Goal: Information Seeking & Learning: Check status

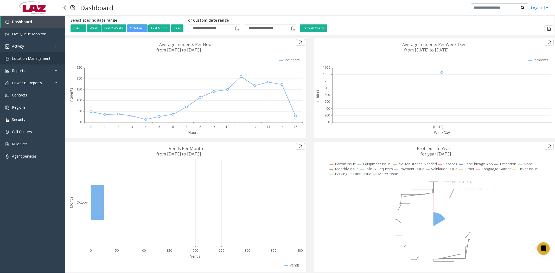
click at [28, 56] on span "Location Management" at bounding box center [31, 58] width 39 height 5
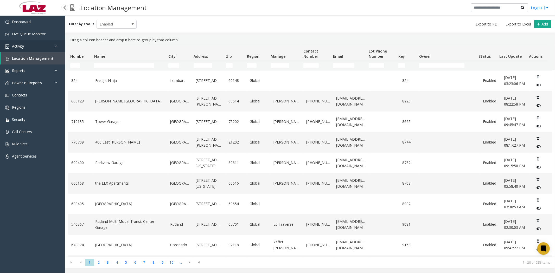
click at [22, 46] on span "Activity" at bounding box center [18, 46] width 12 height 5
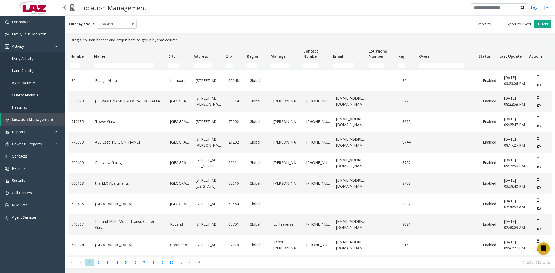
click at [22, 58] on span "Daily Activity" at bounding box center [22, 58] width 21 height 5
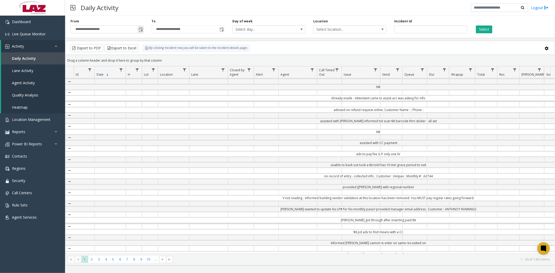
click at [141, 28] on span "Toggle popup" at bounding box center [141, 30] width 4 height 4
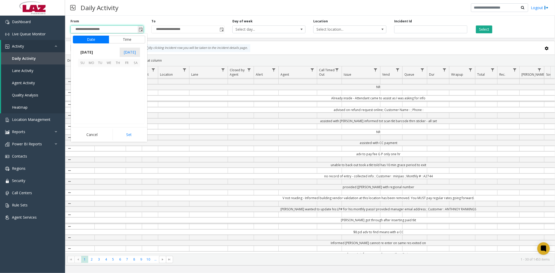
scroll to position [93473, 0]
click at [135, 81] on span "11" at bounding box center [135, 80] width 9 height 9
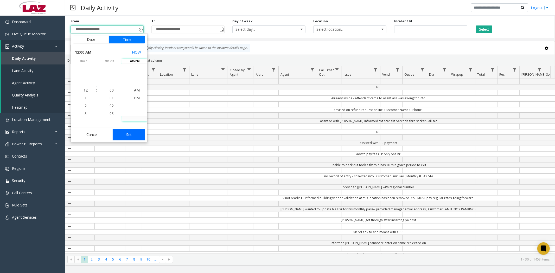
click at [127, 136] on button "Set" at bounding box center [129, 134] width 33 height 11
type input "**********"
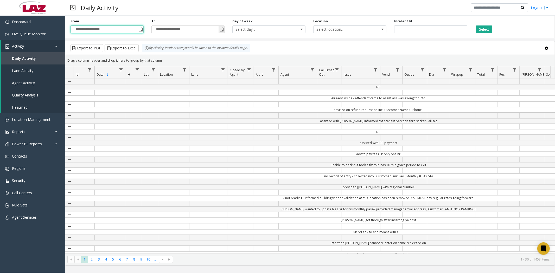
click at [220, 30] on span "Toggle popup" at bounding box center [222, 30] width 4 height 4
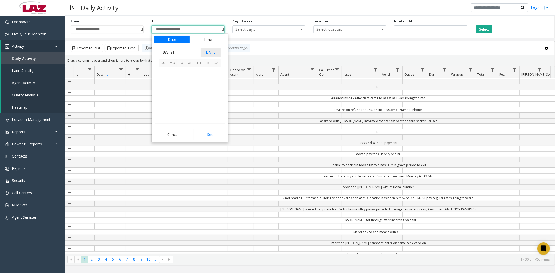
scroll to position [8, 0]
click at [216, 81] on span "11" at bounding box center [216, 80] width 9 height 9
click at [211, 136] on button "Set" at bounding box center [210, 134] width 33 height 11
type input "**********"
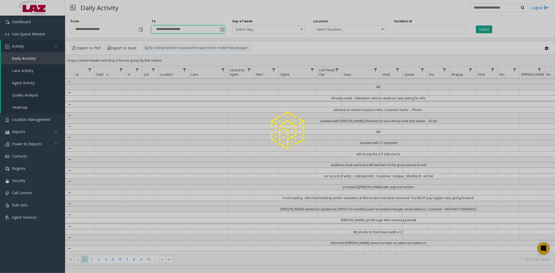
click at [486, 29] on button "Select" at bounding box center [484, 30] width 16 height 8
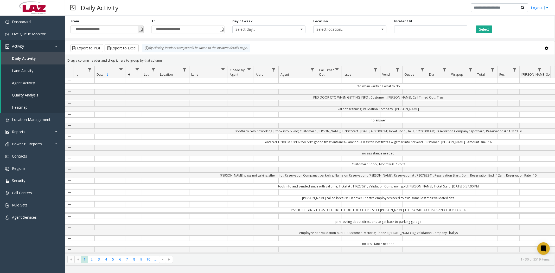
click at [141, 31] on span "Toggle popup" at bounding box center [141, 30] width 4 height 4
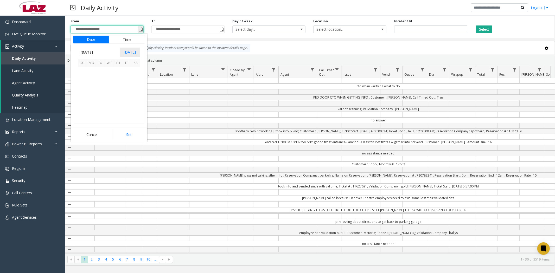
scroll to position [93473, 0]
click at [137, 81] on span "11" at bounding box center [135, 80] width 9 height 9
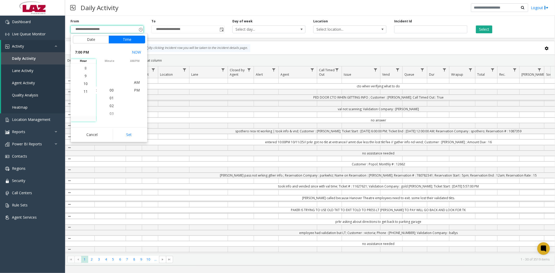
scroll to position [180, 0]
click at [84, 91] on span "11" at bounding box center [86, 90] width 4 height 5
click at [110, 76] on span "38" at bounding box center [112, 74] width 4 height 5
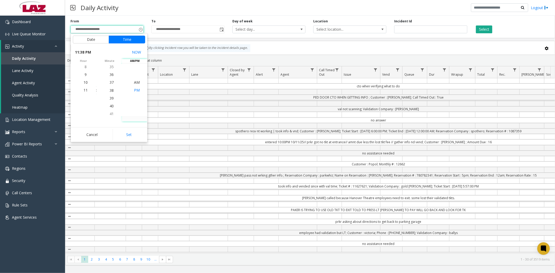
click at [136, 90] on span "PM" at bounding box center [137, 90] width 6 height 5
click at [129, 133] on button "Set" at bounding box center [129, 134] width 33 height 11
type input "**********"
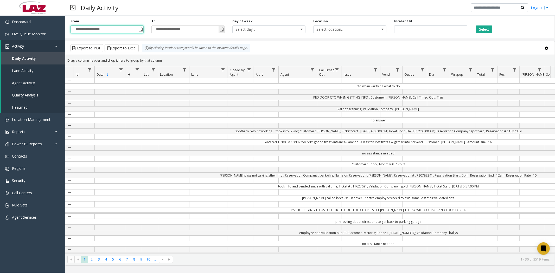
click at [220, 31] on span "Toggle popup" at bounding box center [222, 30] width 4 height 4
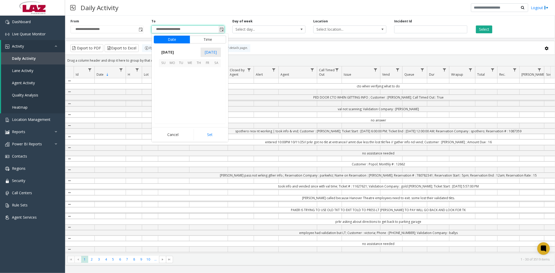
scroll to position [8, 0]
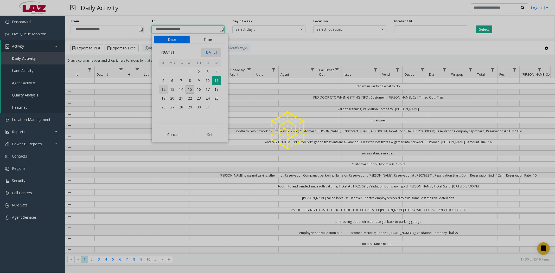
click at [163, 89] on div at bounding box center [277, 136] width 555 height 273
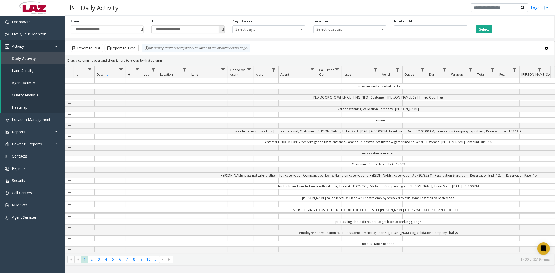
click at [222, 28] on span "Toggle popup" at bounding box center [222, 30] width 4 height 4
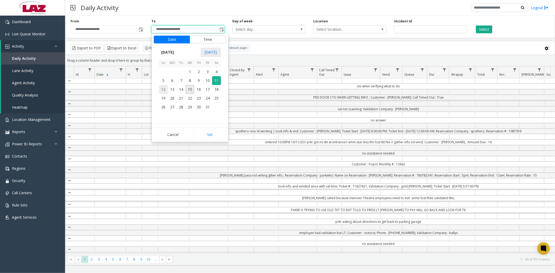
click at [165, 90] on span "12" at bounding box center [163, 89] width 9 height 9
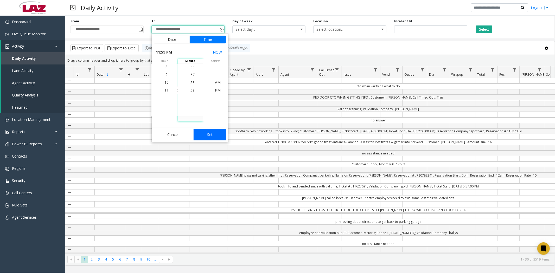
click at [202, 136] on button "Set" at bounding box center [210, 134] width 33 height 11
type input "**********"
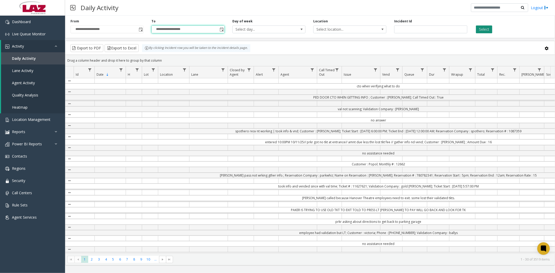
click at [480, 31] on button "Select" at bounding box center [484, 30] width 16 height 8
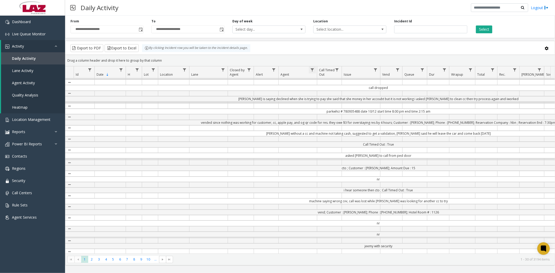
click at [311, 70] on span "Data table" at bounding box center [312, 70] width 4 height 4
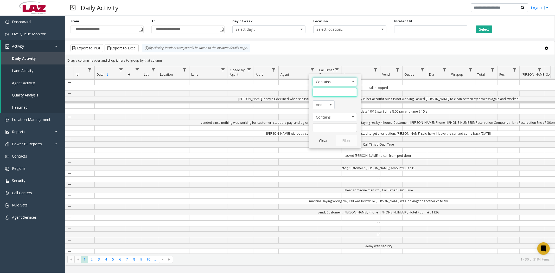
drag, startPoint x: 323, startPoint y: 95, endPoint x: 367, endPoint y: 110, distance: 46.8
click at [323, 95] on input "Agent Filter" at bounding box center [335, 92] width 44 height 9
type input "********"
click at [341, 143] on button "Filter" at bounding box center [346, 140] width 21 height 11
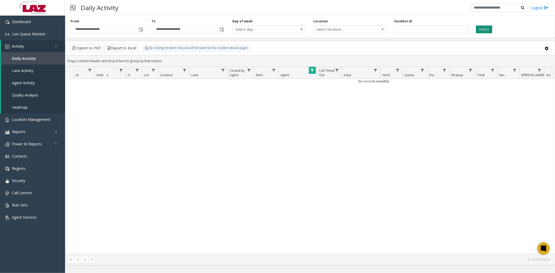
click at [481, 29] on button "Select" at bounding box center [484, 30] width 16 height 8
click at [313, 69] on span "Data table" at bounding box center [312, 70] width 4 height 4
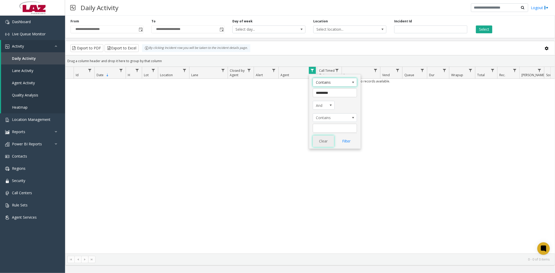
click at [324, 139] on button "Clear" at bounding box center [323, 141] width 21 height 11
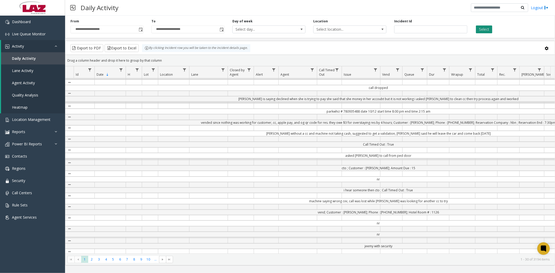
click at [486, 31] on button "Select" at bounding box center [484, 30] width 16 height 8
click at [220, 29] on span "Toggle popup" at bounding box center [222, 30] width 4 height 4
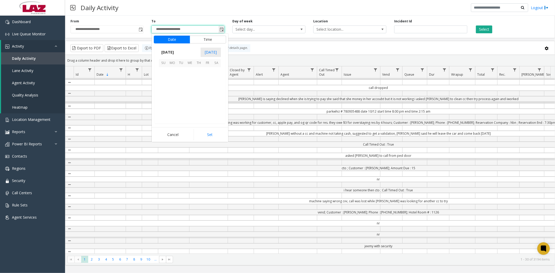
scroll to position [8, 0]
click at [162, 91] on span "12" at bounding box center [163, 89] width 9 height 9
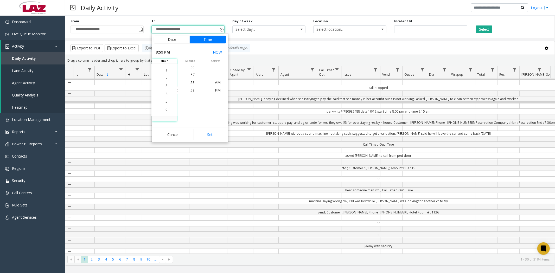
scroll to position [117, 0]
click at [166, 75] on span "1" at bounding box center [167, 74] width 2 height 5
click at [193, 91] on li "30" at bounding box center [193, 90] width 18 height 8
click at [219, 82] on li "AM" at bounding box center [218, 83] width 18 height 8
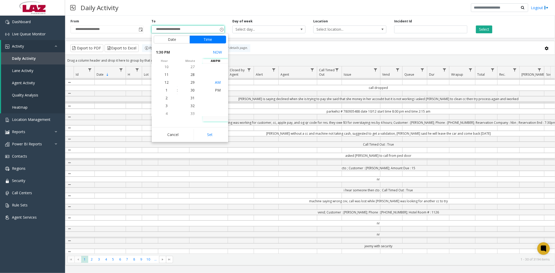
scroll to position [0, 0]
click at [210, 136] on button "Set" at bounding box center [210, 134] width 33 height 11
type input "**********"
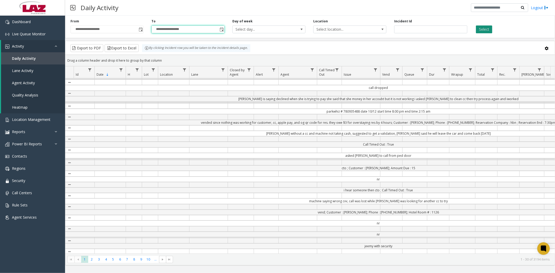
click at [482, 29] on button "Select" at bounding box center [484, 30] width 16 height 8
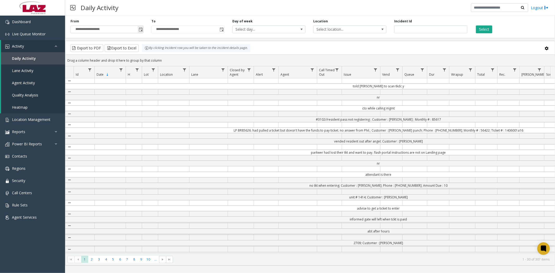
click at [141, 29] on span "Toggle popup" at bounding box center [141, 30] width 4 height 4
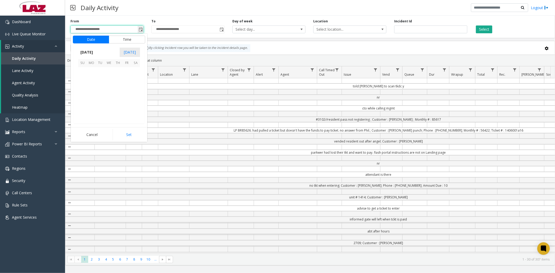
scroll to position [8, 0]
click at [135, 81] on span "11" at bounding box center [135, 80] width 9 height 9
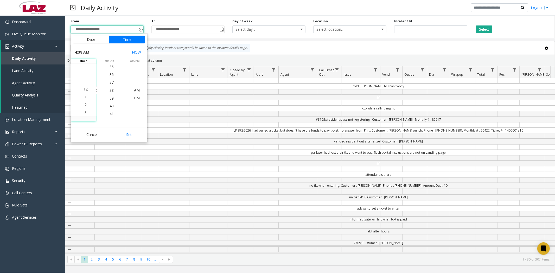
scroll to position [0, 0]
click at [84, 91] on span "12" at bounding box center [86, 90] width 4 height 5
click at [134, 99] on span "PM" at bounding box center [137, 98] width 6 height 5
click at [135, 84] on span "AM" at bounding box center [137, 82] width 6 height 5
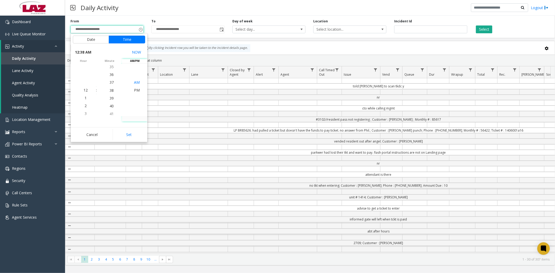
scroll to position [0, 0]
click at [130, 135] on button "Set" at bounding box center [129, 134] width 33 height 11
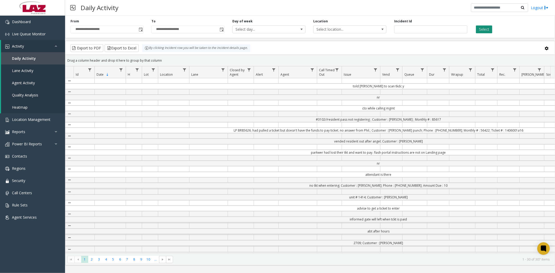
click at [488, 28] on button "Select" at bounding box center [484, 30] width 16 height 8
click at [487, 29] on button "Select" at bounding box center [484, 30] width 16 height 8
click at [140, 29] on span "Toggle popup" at bounding box center [141, 30] width 4 height 4
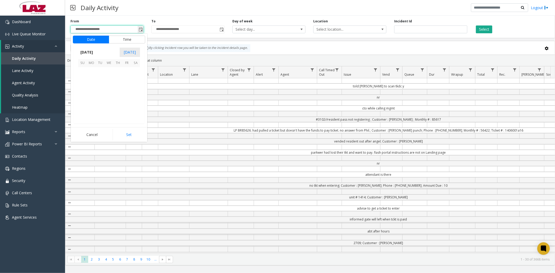
scroll to position [297, 0]
click at [84, 88] on span "12" at bounding box center [82, 89] width 9 height 9
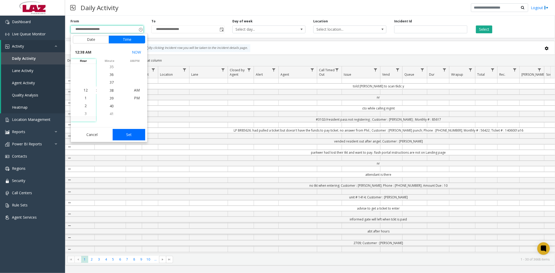
click at [128, 134] on button "Set" at bounding box center [129, 134] width 33 height 11
type input "**********"
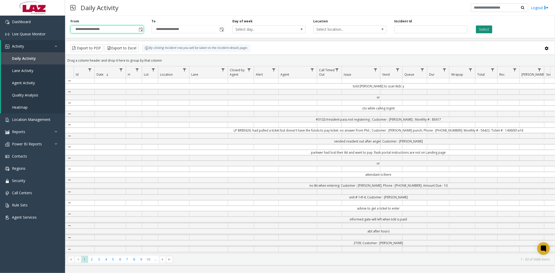
click at [477, 30] on button "Select" at bounding box center [484, 30] width 16 height 8
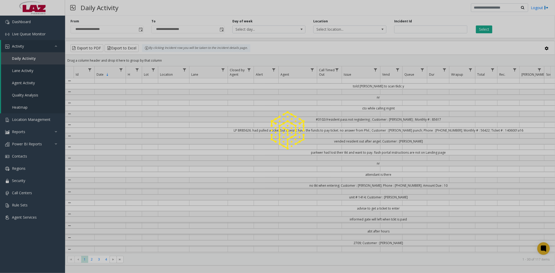
click at [172, 73] on div at bounding box center [277, 136] width 555 height 273
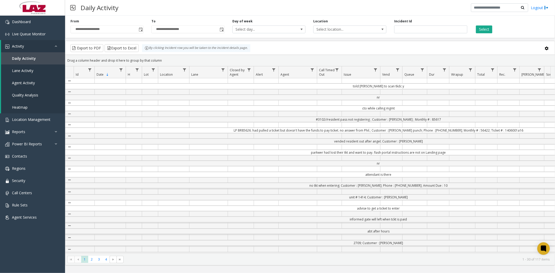
click at [176, 98] on td "nr" at bounding box center [379, 97] width 610 height 5
click at [24, 32] on span "Live Queue Monitor" at bounding box center [29, 33] width 34 height 5
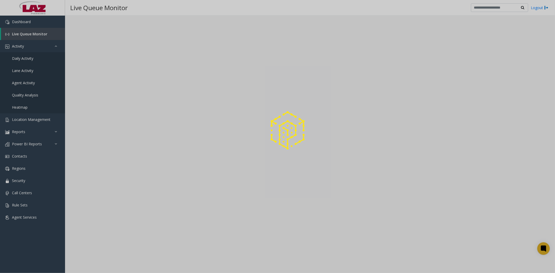
click at [24, 32] on div at bounding box center [277, 136] width 555 height 273
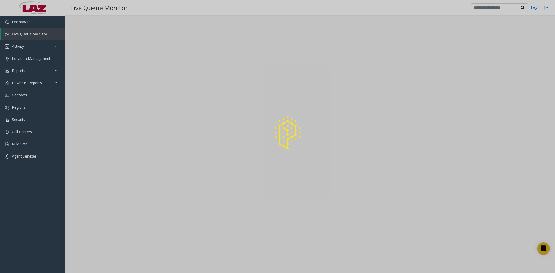
click at [18, 45] on div at bounding box center [277, 136] width 555 height 273
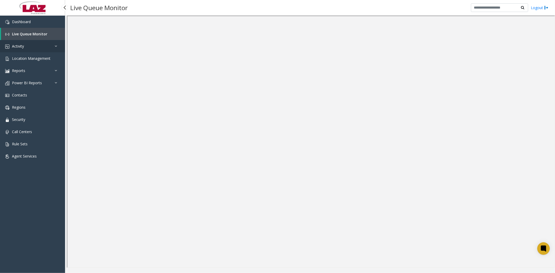
click at [19, 46] on span "Activity" at bounding box center [18, 46] width 12 height 5
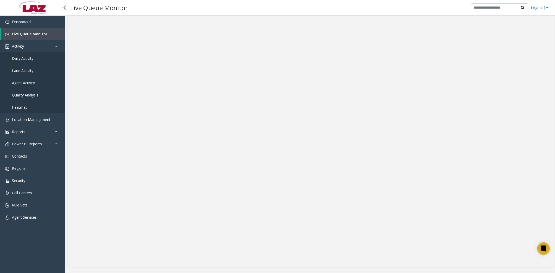
click at [21, 59] on span "Daily Activity" at bounding box center [22, 58] width 21 height 5
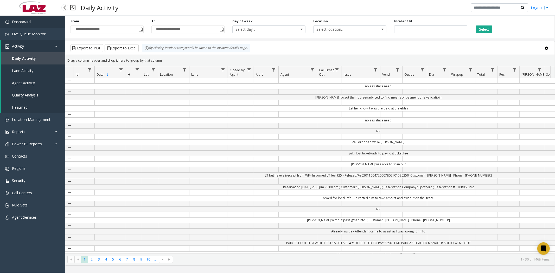
click at [22, 22] on span "Dashboard" at bounding box center [21, 21] width 19 height 5
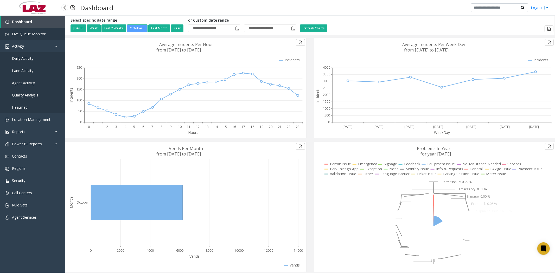
click at [32, 34] on span "Live Queue Monitor" at bounding box center [29, 33] width 34 height 5
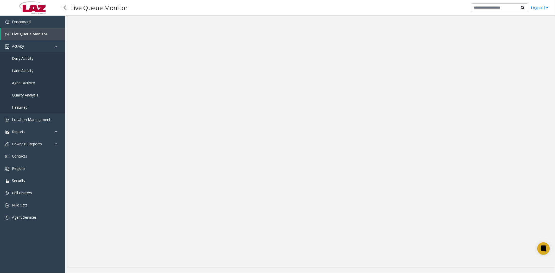
click at [22, 58] on span "Daily Activity" at bounding box center [22, 58] width 21 height 5
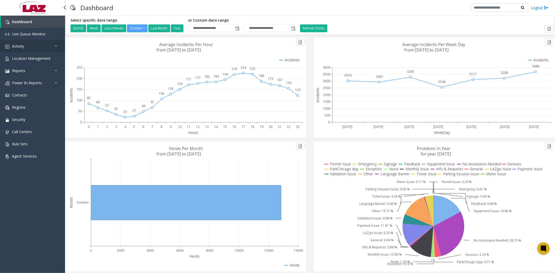
click at [18, 45] on span "Activity" at bounding box center [18, 46] width 12 height 5
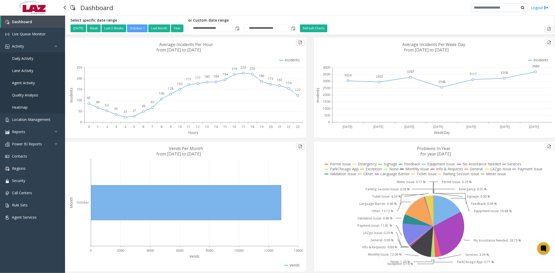
click at [29, 59] on span "Daily Activity" at bounding box center [22, 58] width 21 height 5
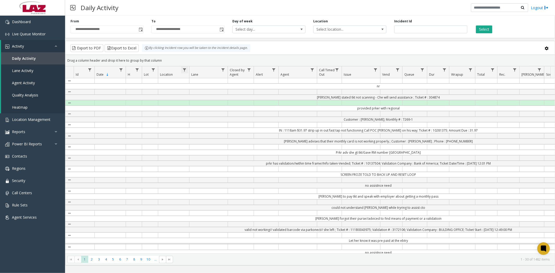
click at [184, 71] on span "Data table" at bounding box center [184, 70] width 4 height 4
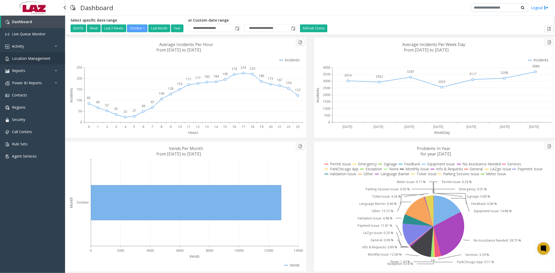
click at [30, 58] on span "Location Management" at bounding box center [31, 58] width 39 height 5
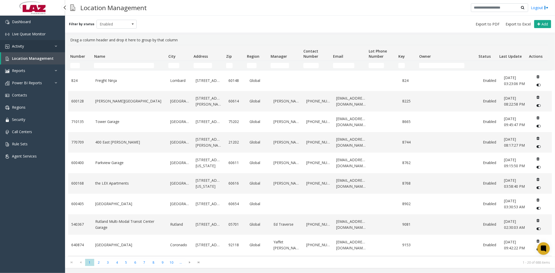
click at [18, 46] on span "Activity" at bounding box center [18, 46] width 12 height 5
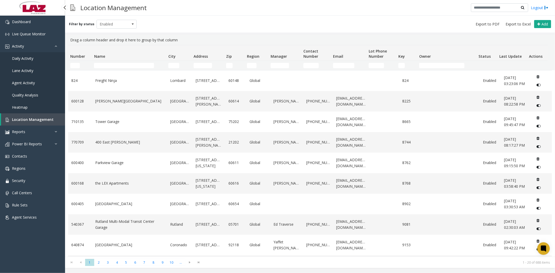
click at [22, 57] on span "Daily Activity" at bounding box center [22, 58] width 21 height 5
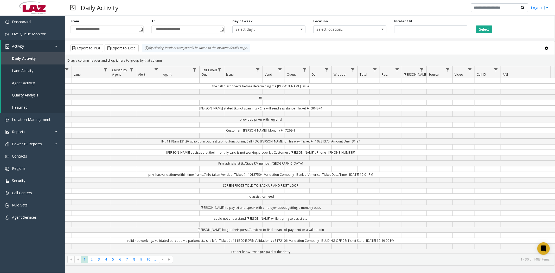
scroll to position [0, 133]
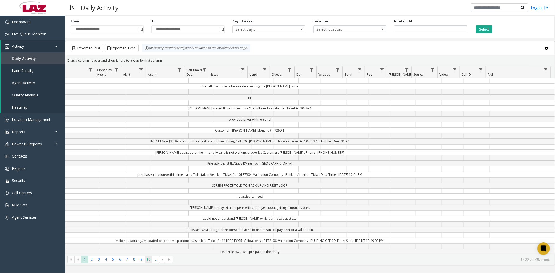
click at [148, 258] on span "10" at bounding box center [148, 259] width 7 height 7
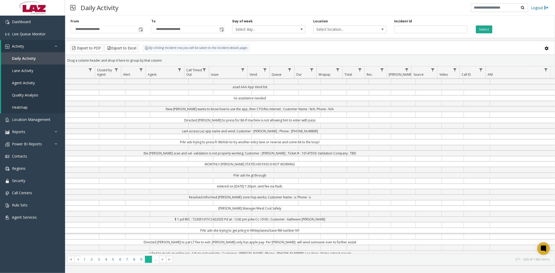
click at [145, 260] on span "10" at bounding box center [148, 259] width 7 height 7
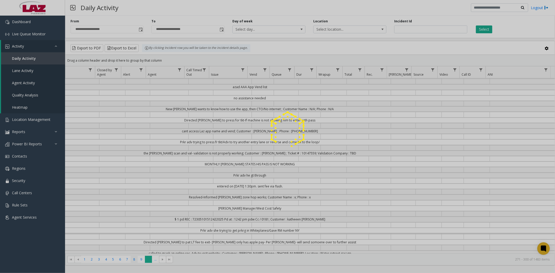
click at [136, 260] on span "8" at bounding box center [134, 259] width 7 height 7
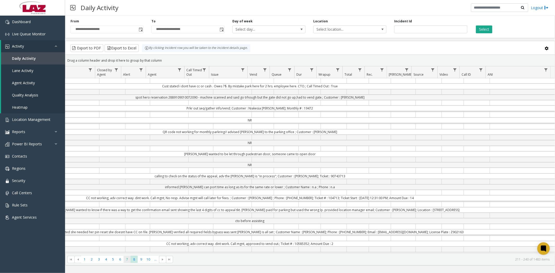
click at [126, 258] on span "7" at bounding box center [127, 259] width 7 height 7
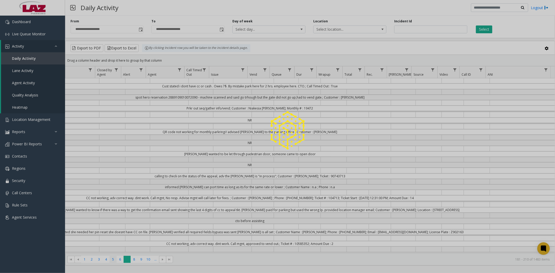
click at [111, 258] on span "5" at bounding box center [113, 259] width 7 height 7
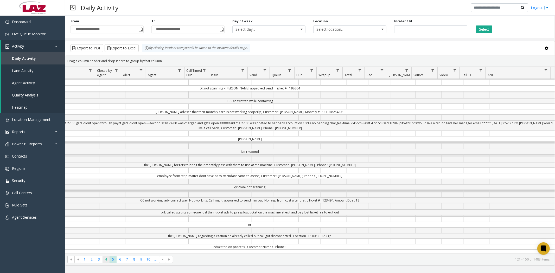
click at [109, 258] on span "4" at bounding box center [106, 259] width 7 height 7
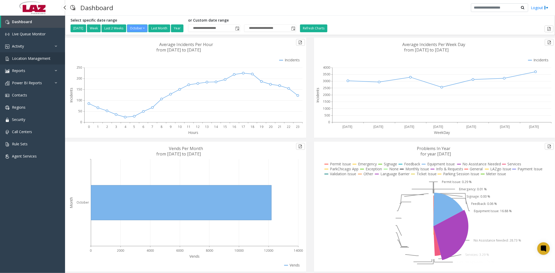
click at [29, 58] on span "Location Management" at bounding box center [31, 58] width 39 height 5
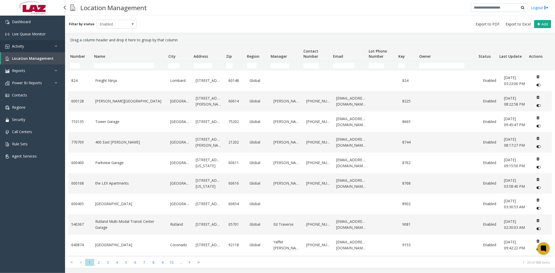
click at [24, 46] on link "Activity" at bounding box center [32, 46] width 65 height 12
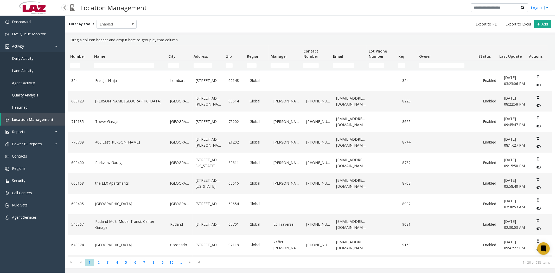
click at [24, 59] on span "Daily Activity" at bounding box center [22, 58] width 21 height 5
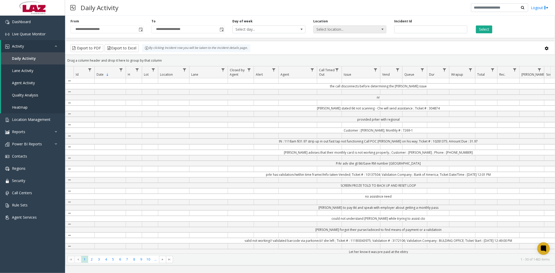
click at [382, 29] on span at bounding box center [383, 29] width 4 height 4
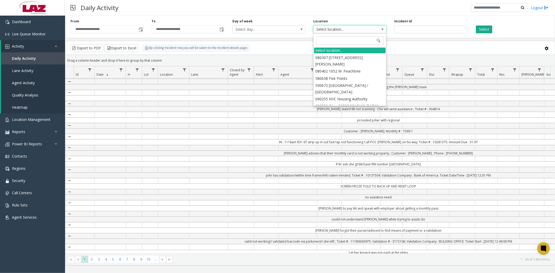
scroll to position [231, 0]
click at [337, 42] on input at bounding box center [349, 40] width 67 height 9
type input "***"
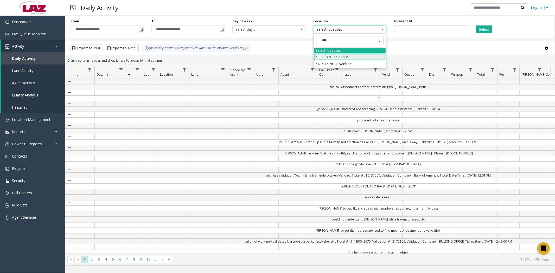
click at [345, 55] on app-root "**********" at bounding box center [277, 136] width 555 height 273
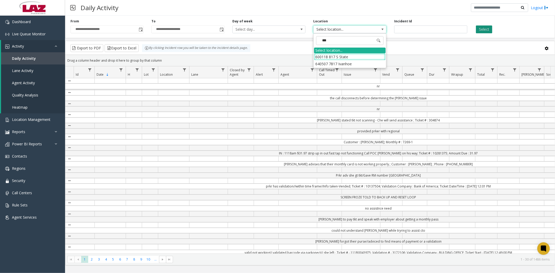
click at [479, 30] on button "Select" at bounding box center [484, 30] width 16 height 8
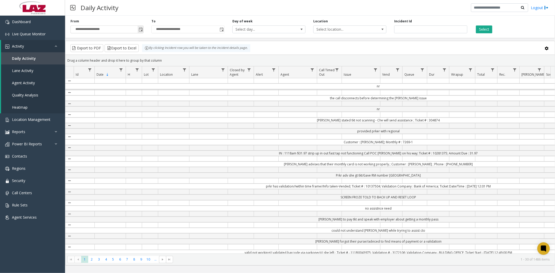
click at [140, 30] on span "Toggle popup" at bounding box center [141, 30] width 4 height 4
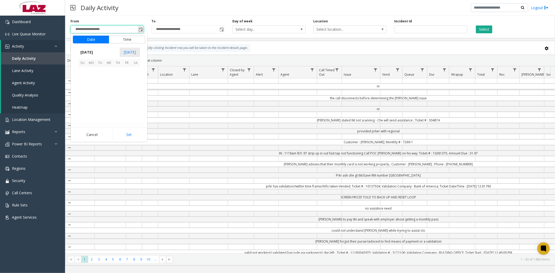
scroll to position [93473, 0]
click at [80, 88] on span "12" at bounding box center [82, 89] width 9 height 9
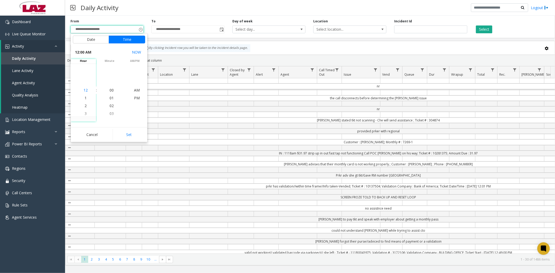
click at [84, 90] on span "12" at bounding box center [86, 90] width 4 height 5
click at [110, 113] on span "38" at bounding box center [112, 113] width 4 height 5
click at [134, 90] on span "AM" at bounding box center [137, 90] width 6 height 5
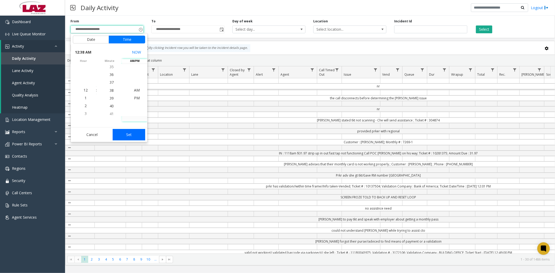
click at [131, 136] on button "Set" at bounding box center [129, 134] width 33 height 11
type input "**********"
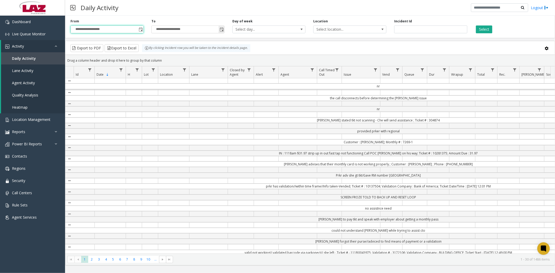
click at [222, 29] on span "Toggle popup" at bounding box center [222, 30] width 4 height 4
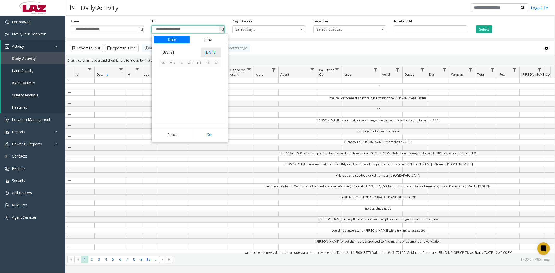
scroll to position [8, 0]
click at [164, 86] on span "12" at bounding box center [163, 89] width 9 height 9
click at [166, 98] on li "1" at bounding box center [166, 98] width 18 height 8
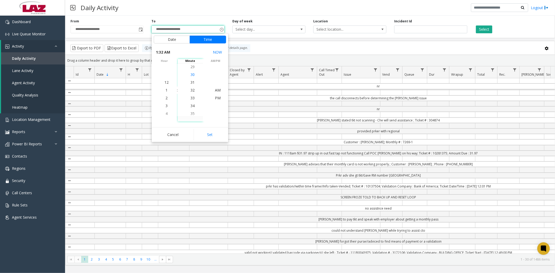
click at [191, 76] on span "30" at bounding box center [193, 74] width 4 height 5
click at [215, 90] on span "AM" at bounding box center [218, 90] width 6 height 5
click at [215, 135] on button "Set" at bounding box center [210, 134] width 33 height 11
type input "**********"
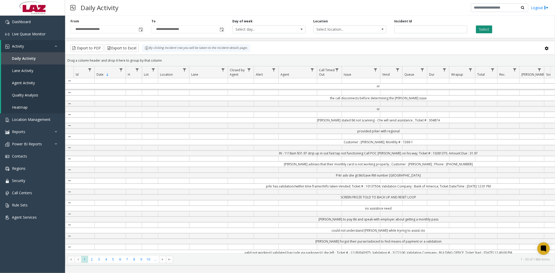
click at [482, 28] on button "Select" at bounding box center [484, 30] width 16 height 8
